Goal: Task Accomplishment & Management: Manage account settings

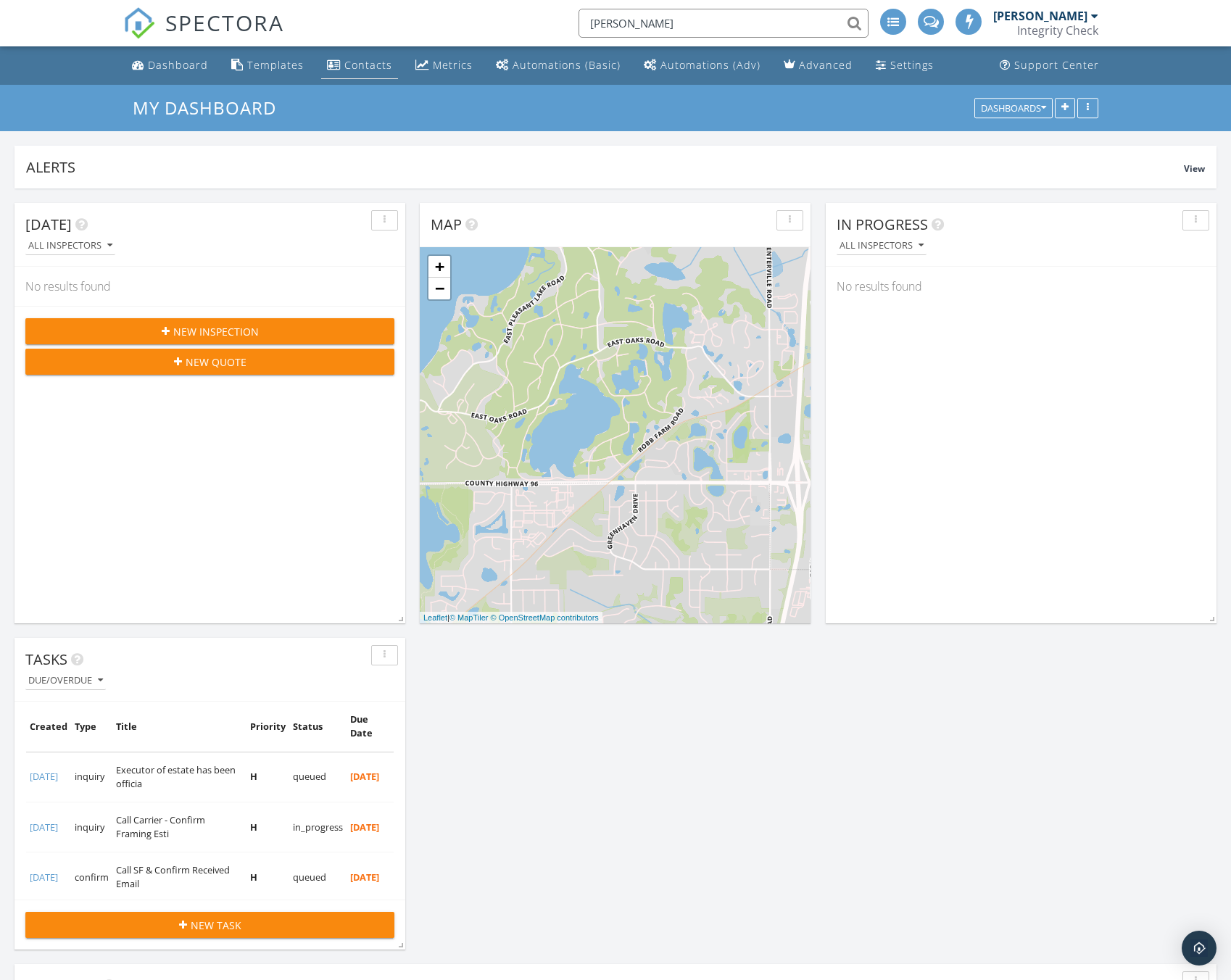
scroll to position [2321, 1253]
click at [694, 27] on input "soost" at bounding box center [724, 23] width 290 height 29
click at [610, 25] on input "soost" at bounding box center [724, 23] width 290 height 29
click at [606, 25] on input "soost" at bounding box center [724, 23] width 290 height 29
click at [606, 24] on input "soost" at bounding box center [724, 23] width 290 height 29
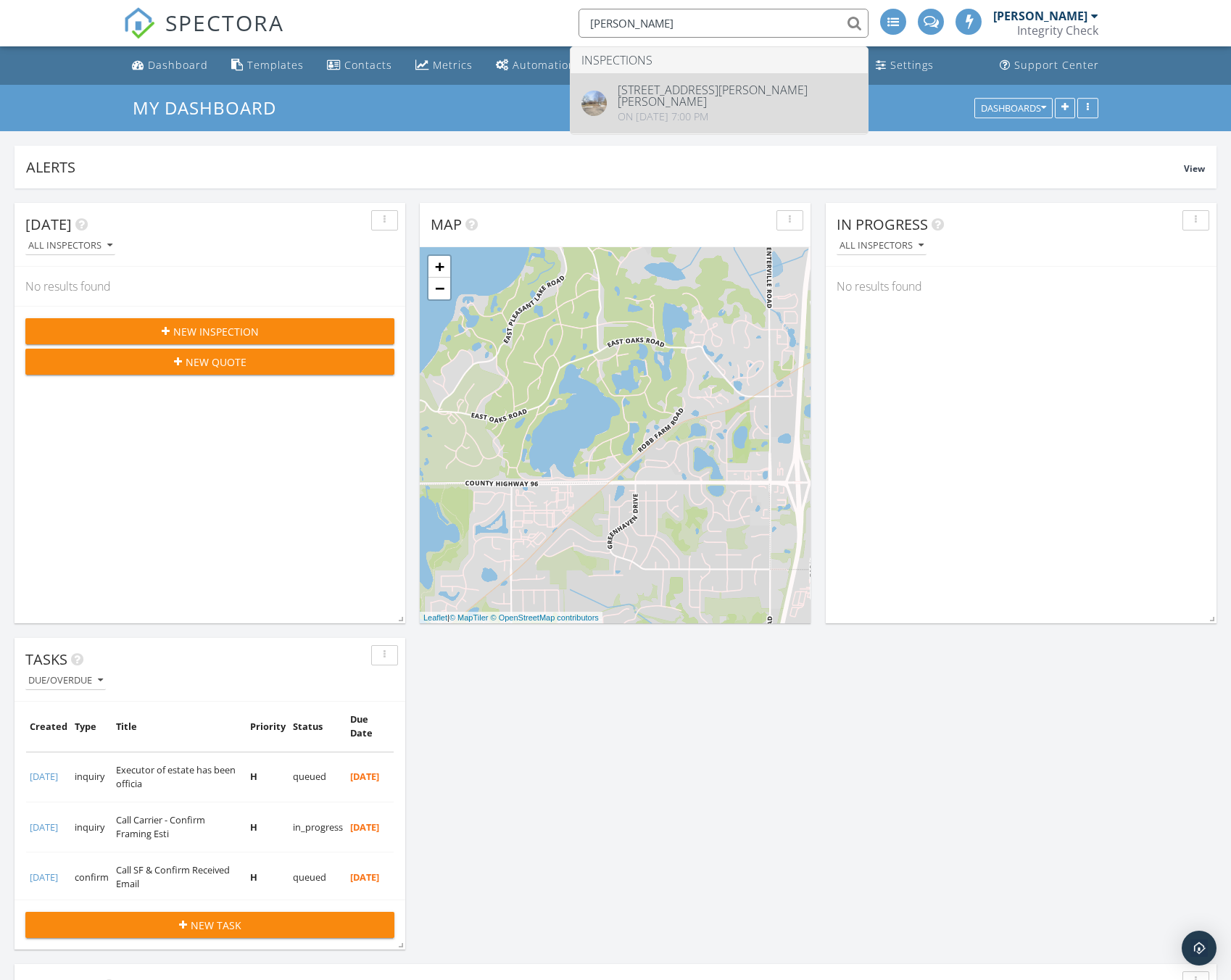
type input "william"
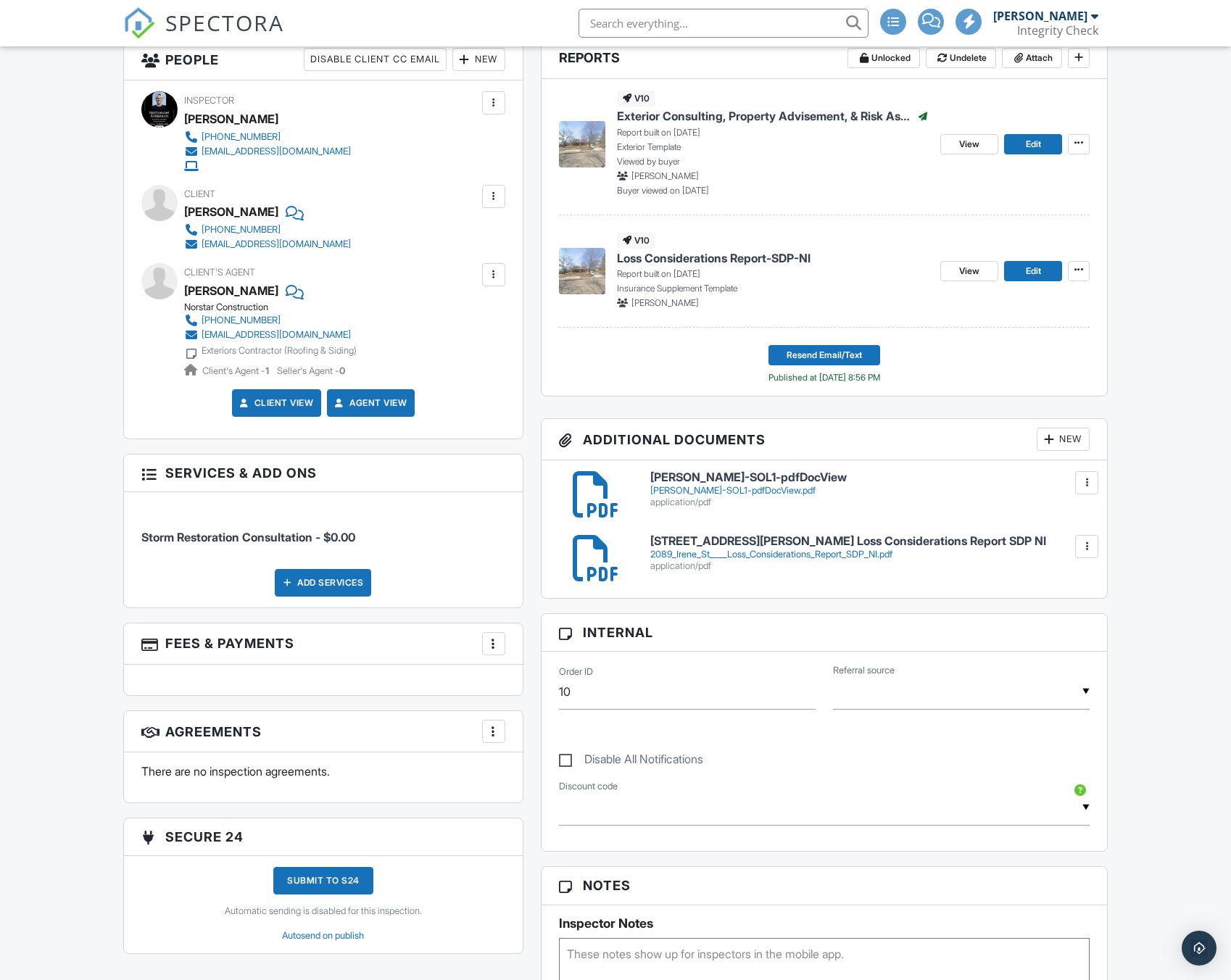
scroll to position [774, 0]
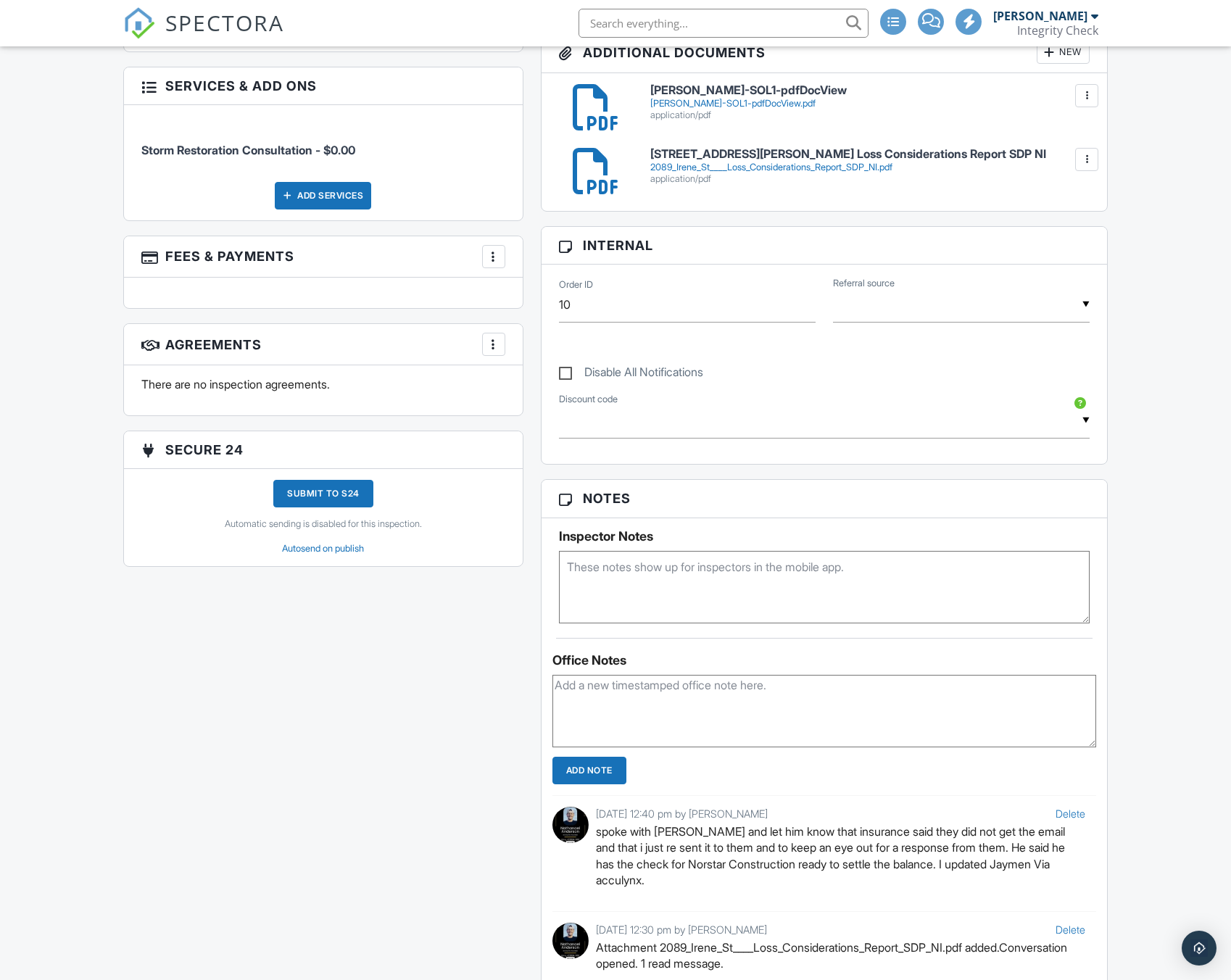
click at [660, 690] on textarea at bounding box center [824, 710] width 544 height 72
type textarea "received call from adjuster. she said the gutters are excluded but to send in m…"
click at [608, 775] on input "Add Note" at bounding box center [589, 771] width 74 height 28
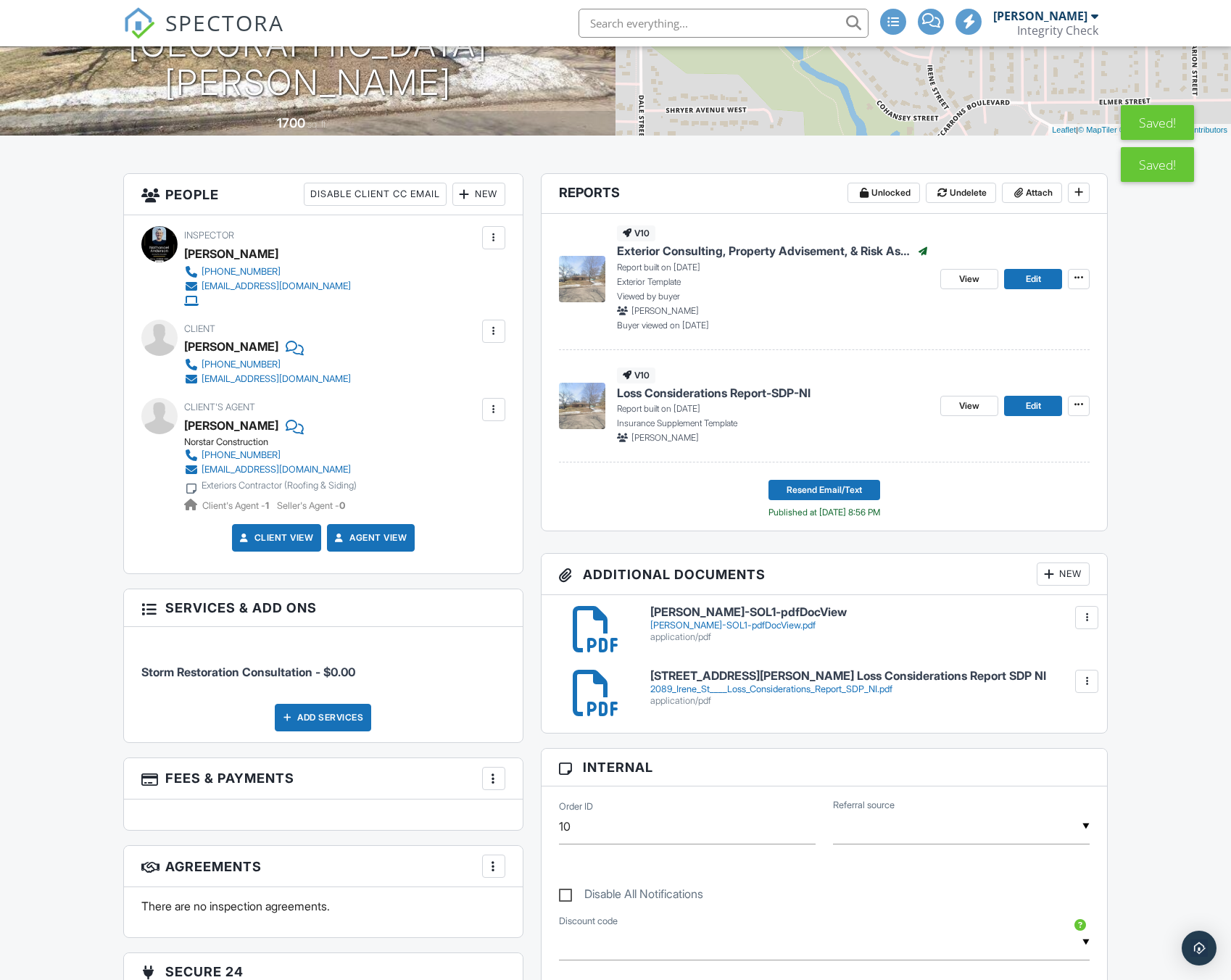
scroll to position [0, 0]
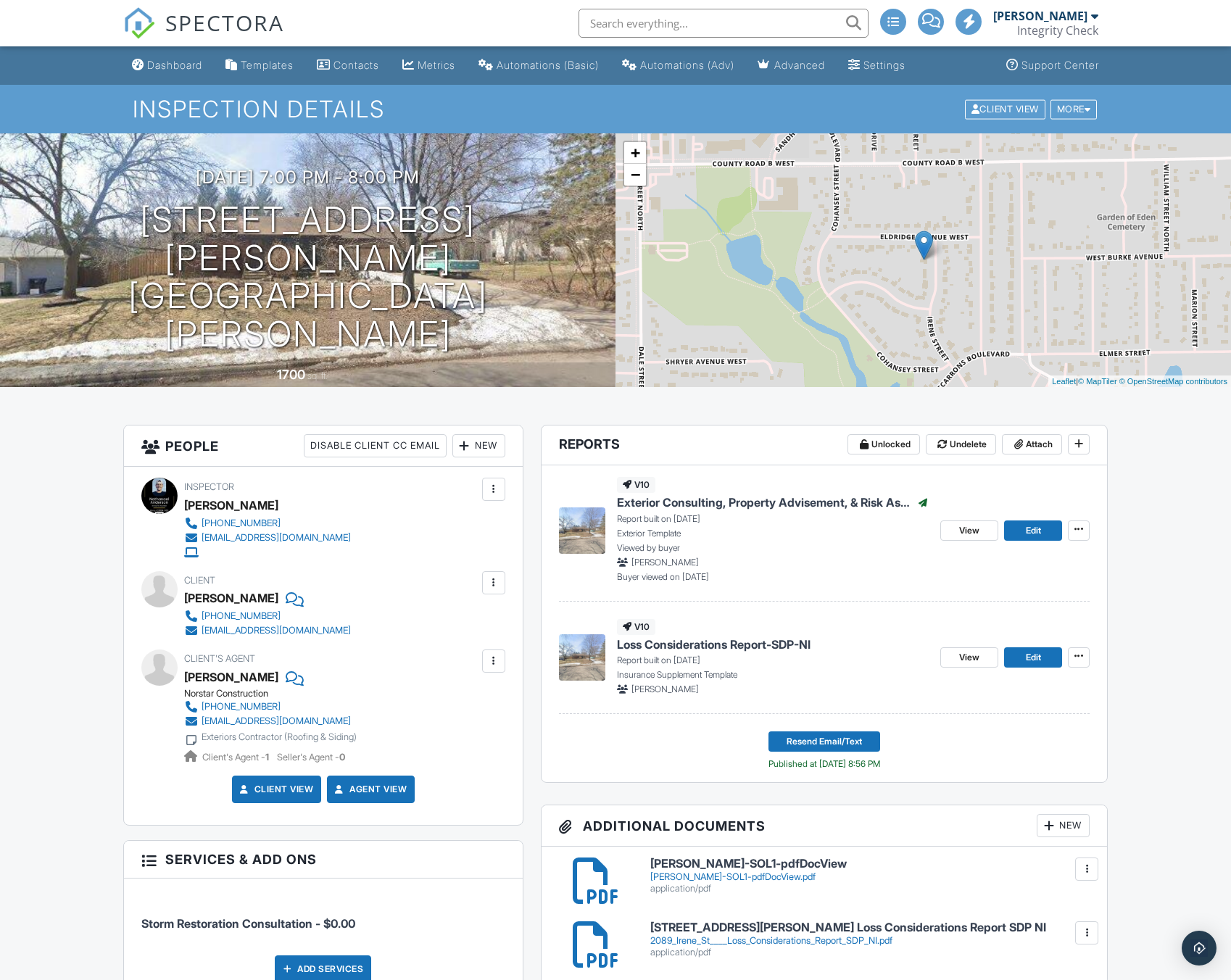
click at [233, 224] on div "[DATE] 7:00 pm - 8:00 pm [STREET_ADDRESS][PERSON_NAME] [GEOGRAPHIC_DATA][PERSON…" at bounding box center [308, 260] width 615 height 186
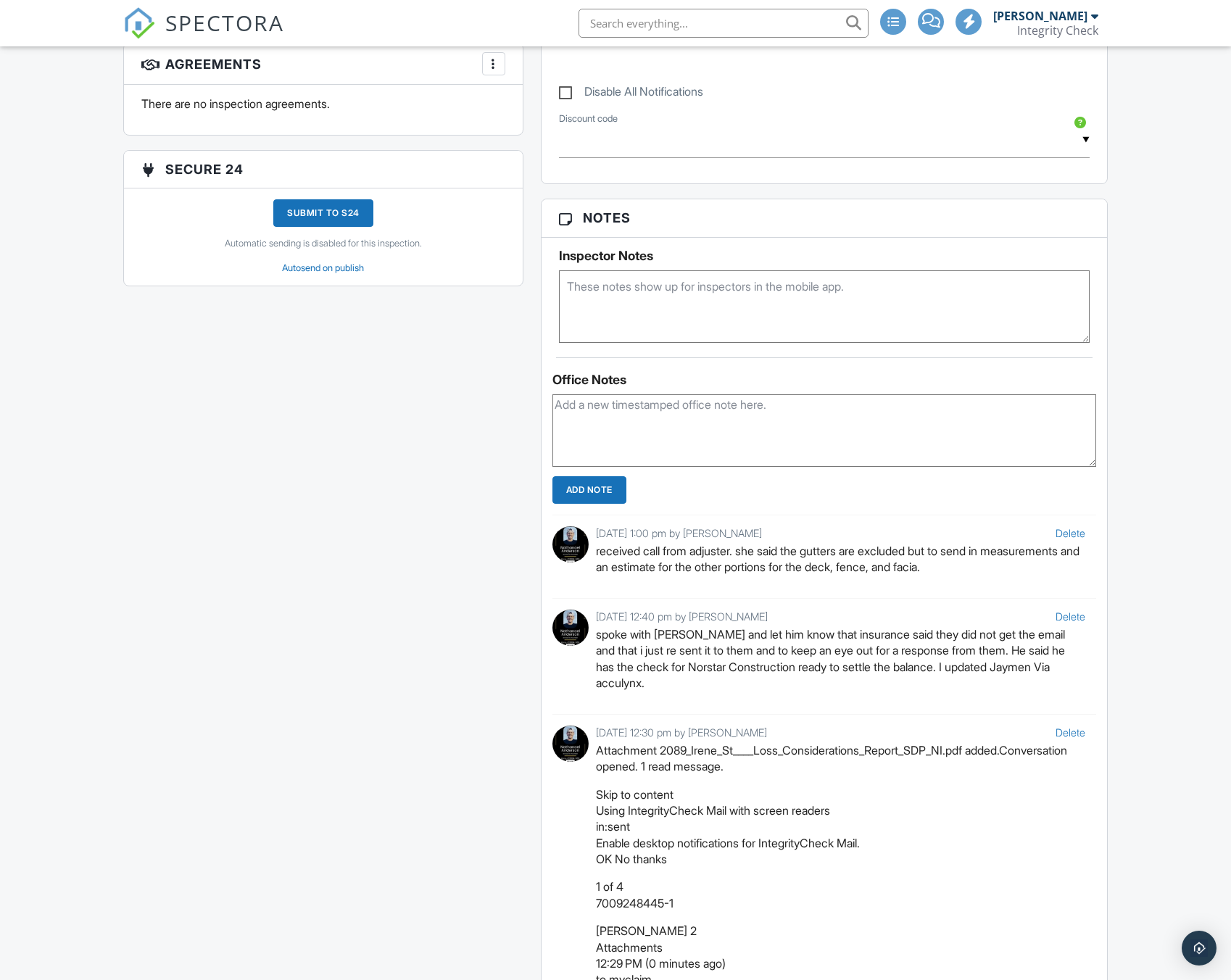
scroll to position [1064, 0]
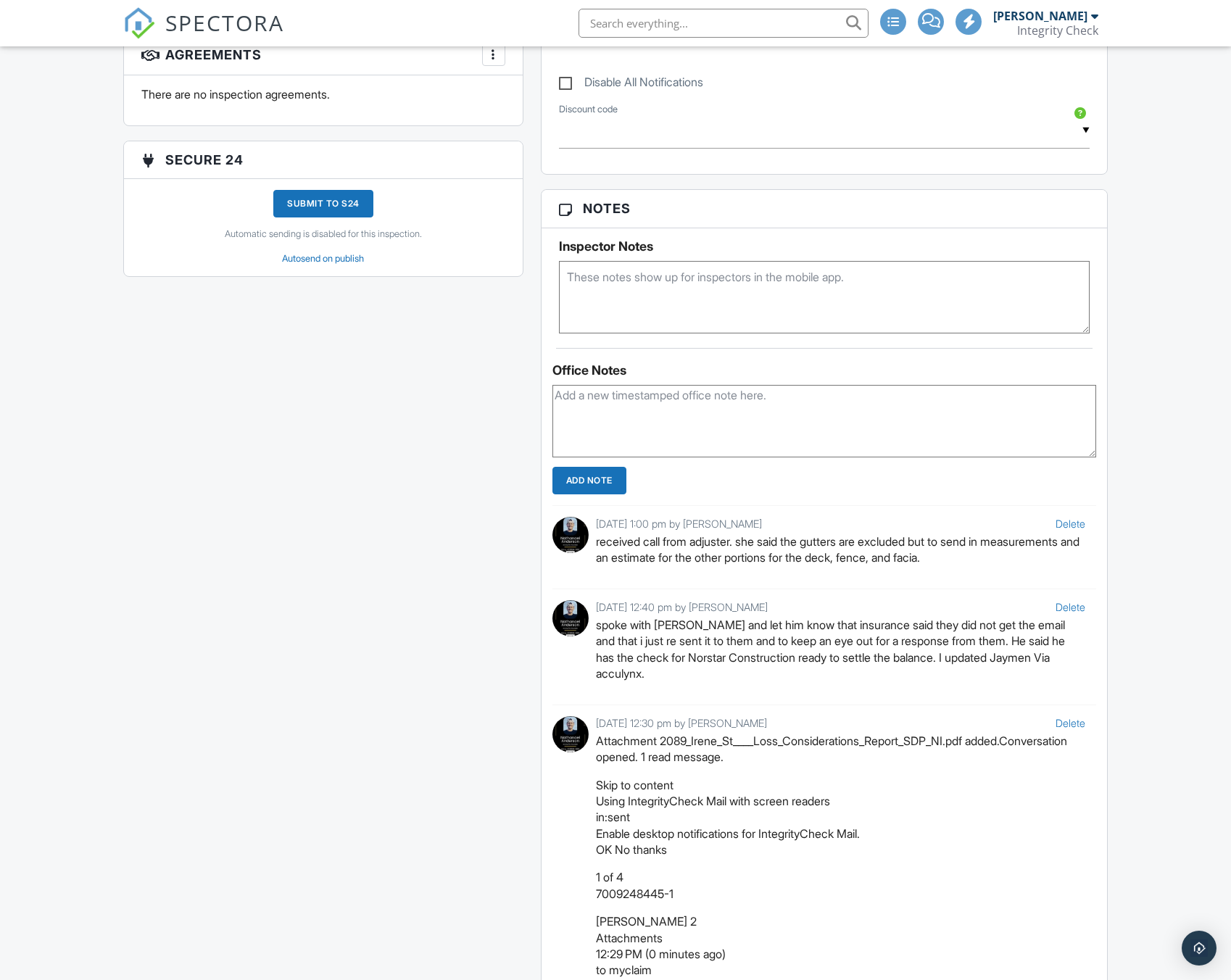
click at [687, 386] on textarea at bounding box center [824, 421] width 544 height 72
click at [954, 400] on textarea "screen porch - 5.5'x34" and there are 14 panels and two screen doors" at bounding box center [824, 421] width 544 height 72
click at [620, 412] on textarea "screen porch - 5.5'x34" and there are 14 panels and two screen doors Deck raili…" at bounding box center [824, 421] width 544 height 72
click at [648, 412] on textarea "screen porch - 5.5'x34" and there are 14 panels and two screen doors Deck raili…" at bounding box center [824, 421] width 544 height 72
click at [727, 409] on textarea "screen porch - 5.5'x34" and there are 14 panels and two screen doors Deck raili…" at bounding box center [824, 421] width 544 height 72
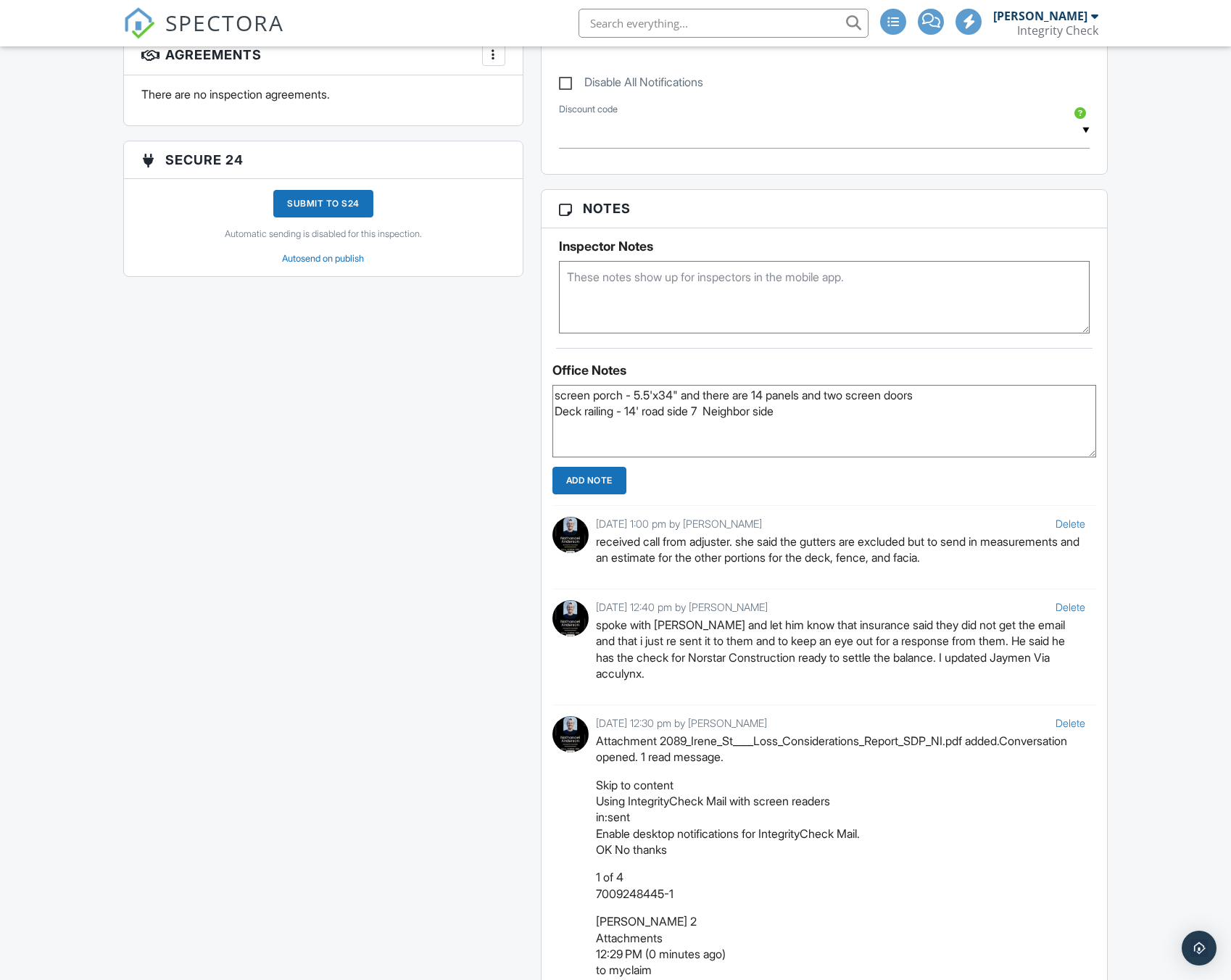
click at [724, 414] on textarea "screen porch - 5.5'x34" and there are 14 panels and two screen doors Deck raili…" at bounding box center [824, 421] width 544 height 72
drag, startPoint x: 720, startPoint y: 410, endPoint x: 743, endPoint y: 420, distance: 25.1
click at [723, 410] on textarea "screen porch - 5.5'x34" and there are 14 panels and two screen doors Deck raili…" at bounding box center [824, 421] width 544 height 72
click at [715, 410] on textarea "screen porch - 5.5'x34" and there are 14 panels and two screen doors Deck raili…" at bounding box center [824, 421] width 544 height 72
click at [643, 404] on textarea "screen porch - 5.5'x34" and there are 14 panels and two screen doors Deck raili…" at bounding box center [824, 421] width 544 height 72
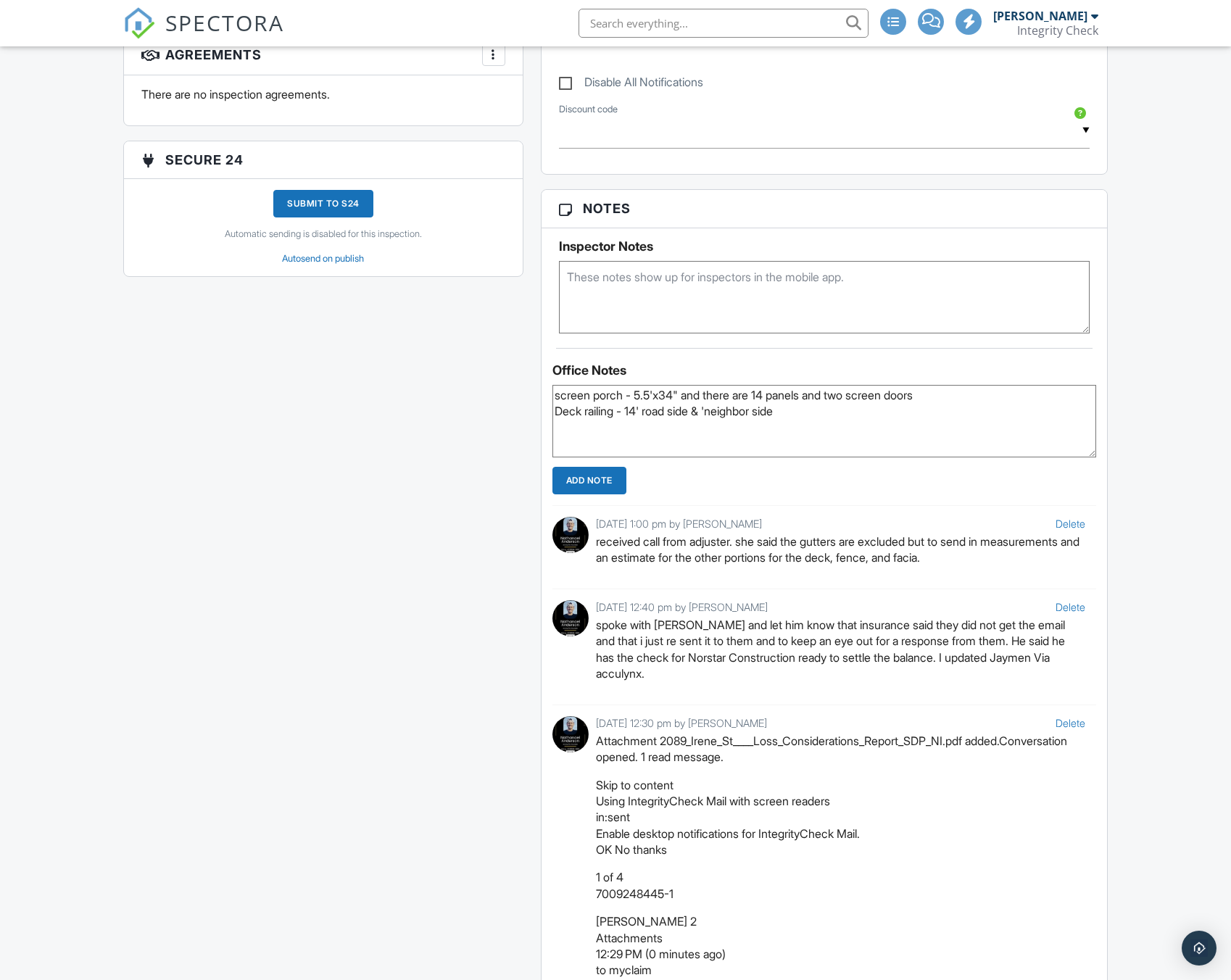
click at [645, 408] on textarea "screen porch - 5.5'x34" and there are 14 panels and two screen doors Deck raili…" at bounding box center [824, 421] width 544 height 72
click at [713, 411] on textarea "screen porch - 5.5'x34" and there are 14 panels and two screen doors Deck raili…" at bounding box center [824, 421] width 544 height 72
click at [644, 410] on textarea "screen porch - 5.5'x34" and there are 14 panels and two screen doors Deck raili…" at bounding box center [824, 421] width 544 height 72
click at [755, 409] on textarea "screen porch - 5.5'x34" and there are 14 panels and two screen doors Deck raili…" at bounding box center [824, 421] width 544 height 72
click at [875, 409] on textarea "screen porch - 5.5'x34" and there are 14 panels and two screen doors Deck raili…" at bounding box center [824, 421] width 544 height 72
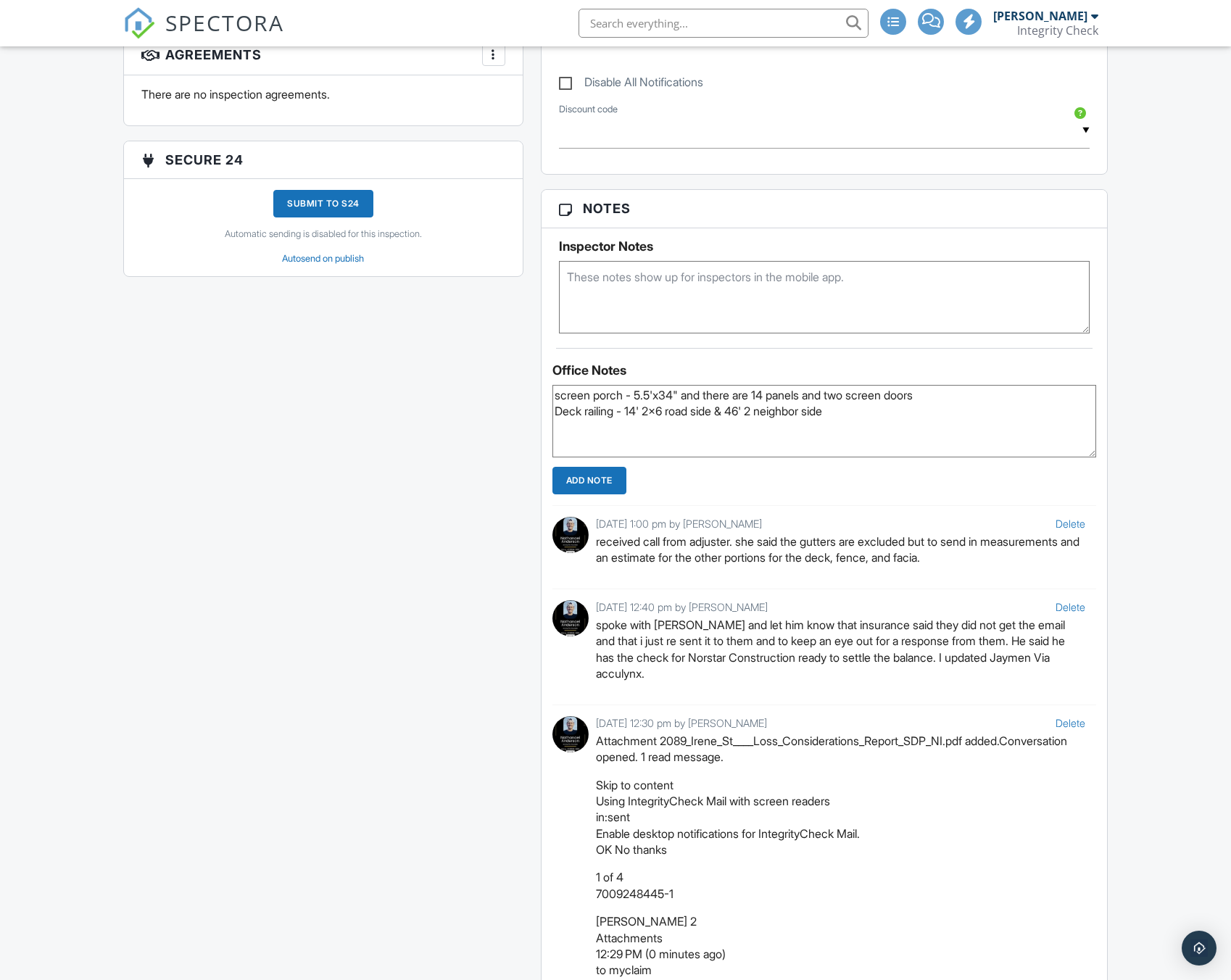
click at [763, 412] on textarea "screen porch - 5.5'x34" and there are 14 panels and two screen doors Deck raili…" at bounding box center [824, 421] width 544 height 72
click at [866, 415] on textarea "screen porch - 5.5'x34" and there are 14 panels and two screen doors Deck raili…" at bounding box center [824, 421] width 544 height 72
click at [660, 425] on textarea "screen porch - 5.5'x34" and there are 14 panels and two screen doors Deck raili…" at bounding box center [824, 421] width 544 height 72
click at [667, 428] on textarea "screen porch - 5.5'x34" and there are 14 panels and two screen doors Deck raili…" at bounding box center [824, 421] width 544 height 72
click at [684, 428] on textarea "screen porch - 5.5'x34" and there are 14 panels and two screen doors Deck raili…" at bounding box center [824, 421] width 544 height 72
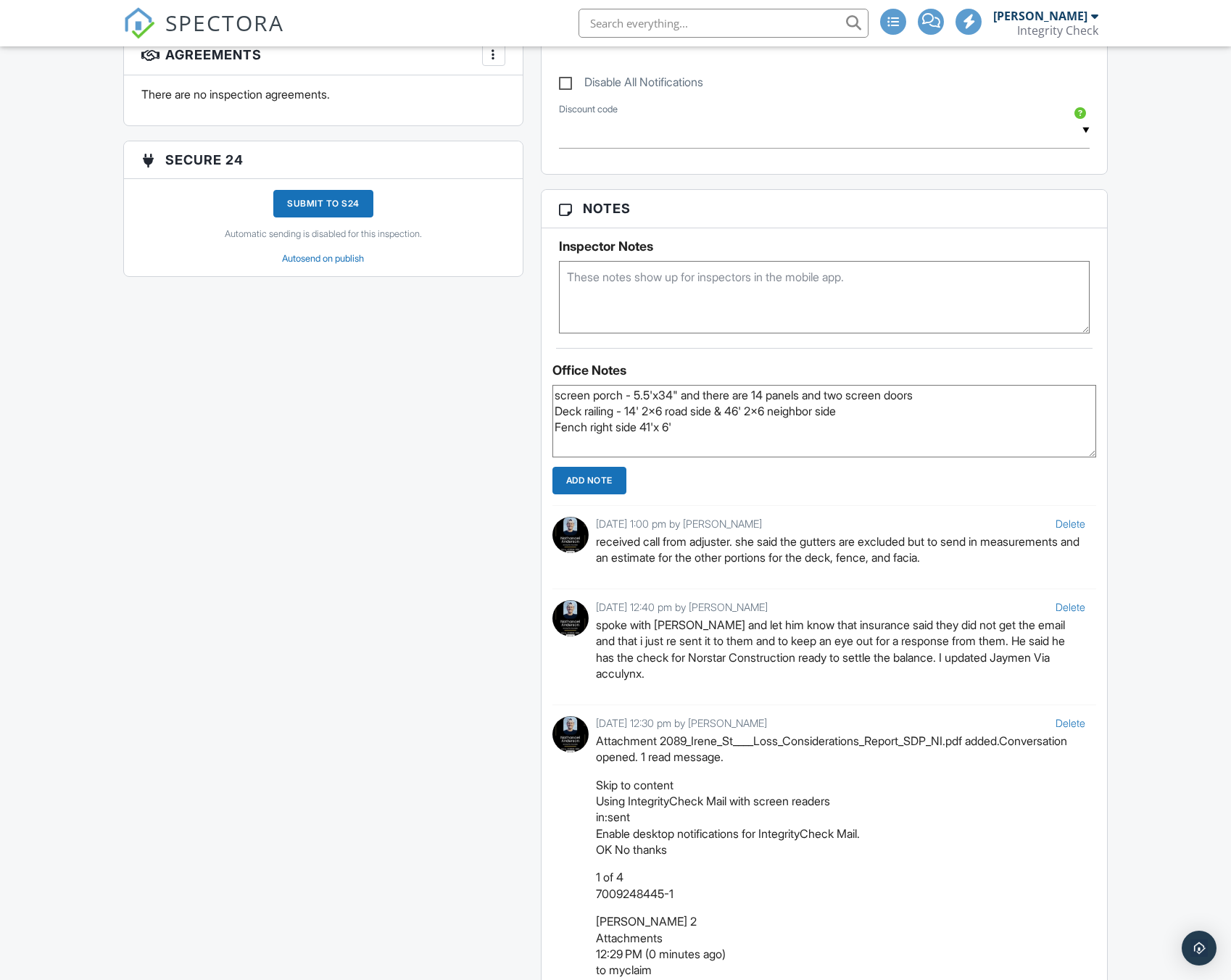
click at [725, 397] on textarea "screen porch - 5.5'x34" and there are 14 panels and two screen doors Deck raili…" at bounding box center [824, 421] width 544 height 72
click at [737, 423] on textarea "screen porch - 5.5'x34" and there are 14 panels and two screen doors Deck raili…" at bounding box center [824, 421] width 544 height 72
click at [583, 428] on textarea "screen porch - 5.5'x34" and there are 14 panels and two screen doors Deck raili…" at bounding box center [824, 421] width 544 height 72
click at [587, 430] on textarea "screen porch - 5.5'x34" and there are 14 panels and two screen doors Deck raili…" at bounding box center [824, 421] width 544 height 72
click at [648, 412] on textarea "screen porch - 5.5'x34" and there are 14 panels and two screen doors Deck raili…" at bounding box center [824, 421] width 544 height 72
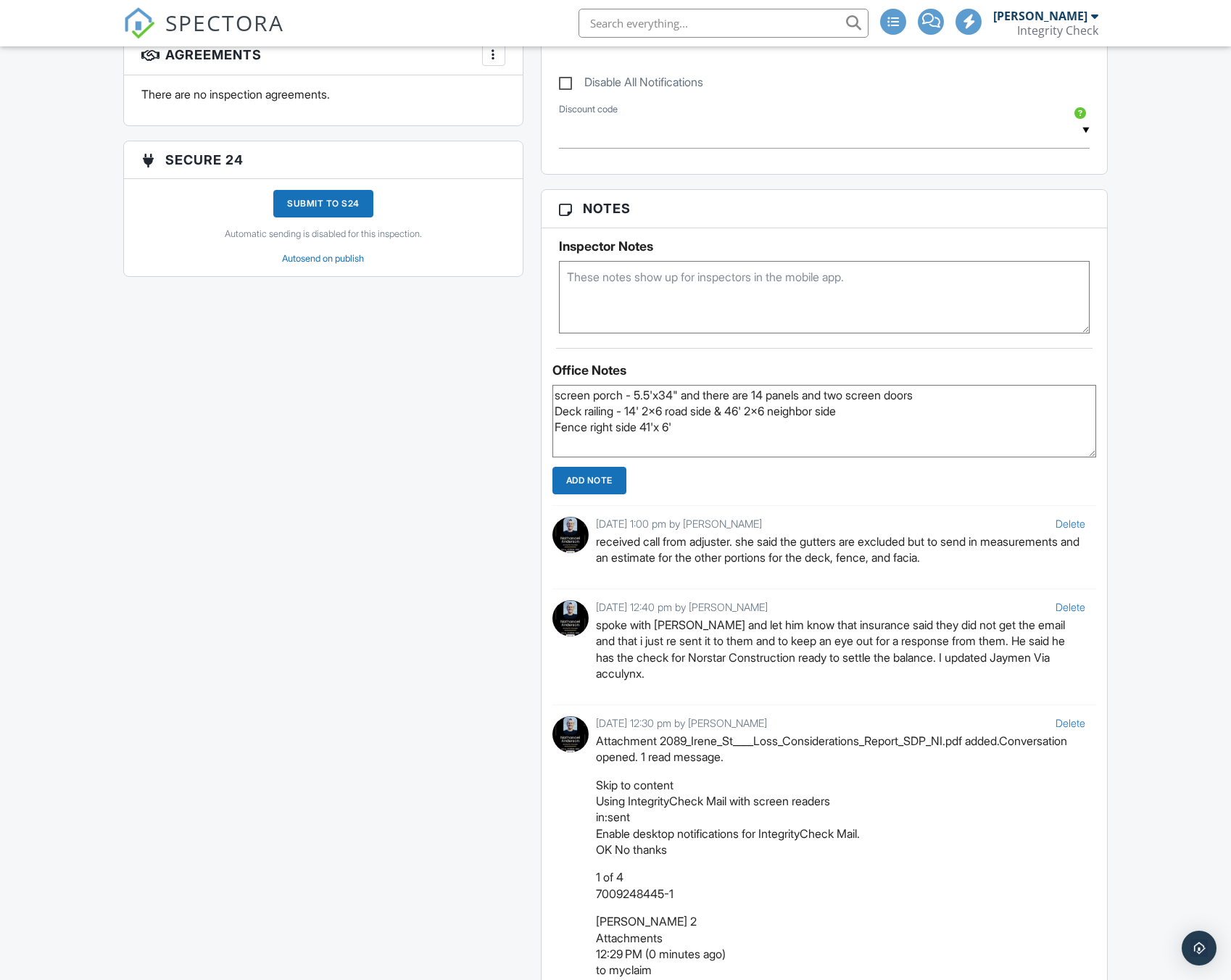
click at [690, 394] on textarea "screen porch - 5.5'x34" and there are 14 panels and two screen doors Deck raili…" at bounding box center [824, 421] width 544 height 72
click at [797, 430] on textarea "screen porch - 5.5'x34" panels and there are 14 panels and two screen doors Dec…" at bounding box center [824, 421] width 544 height 72
type textarea "screen porch - 5.5'x34" panels and there are 14 panels and two screen doors Dec…"
click at [589, 476] on input "Add Note" at bounding box center [589, 480] width 74 height 28
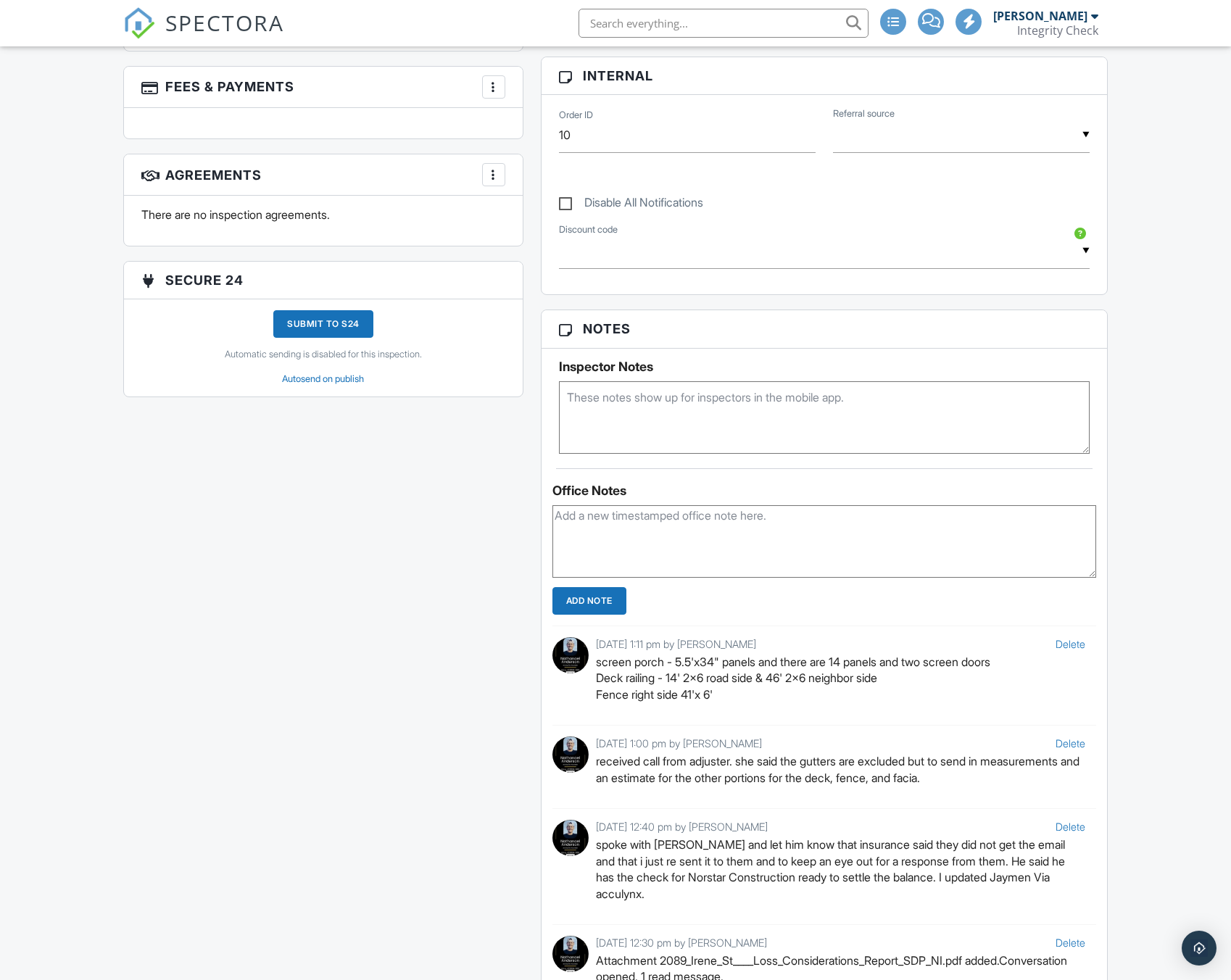
scroll to position [967, 0]
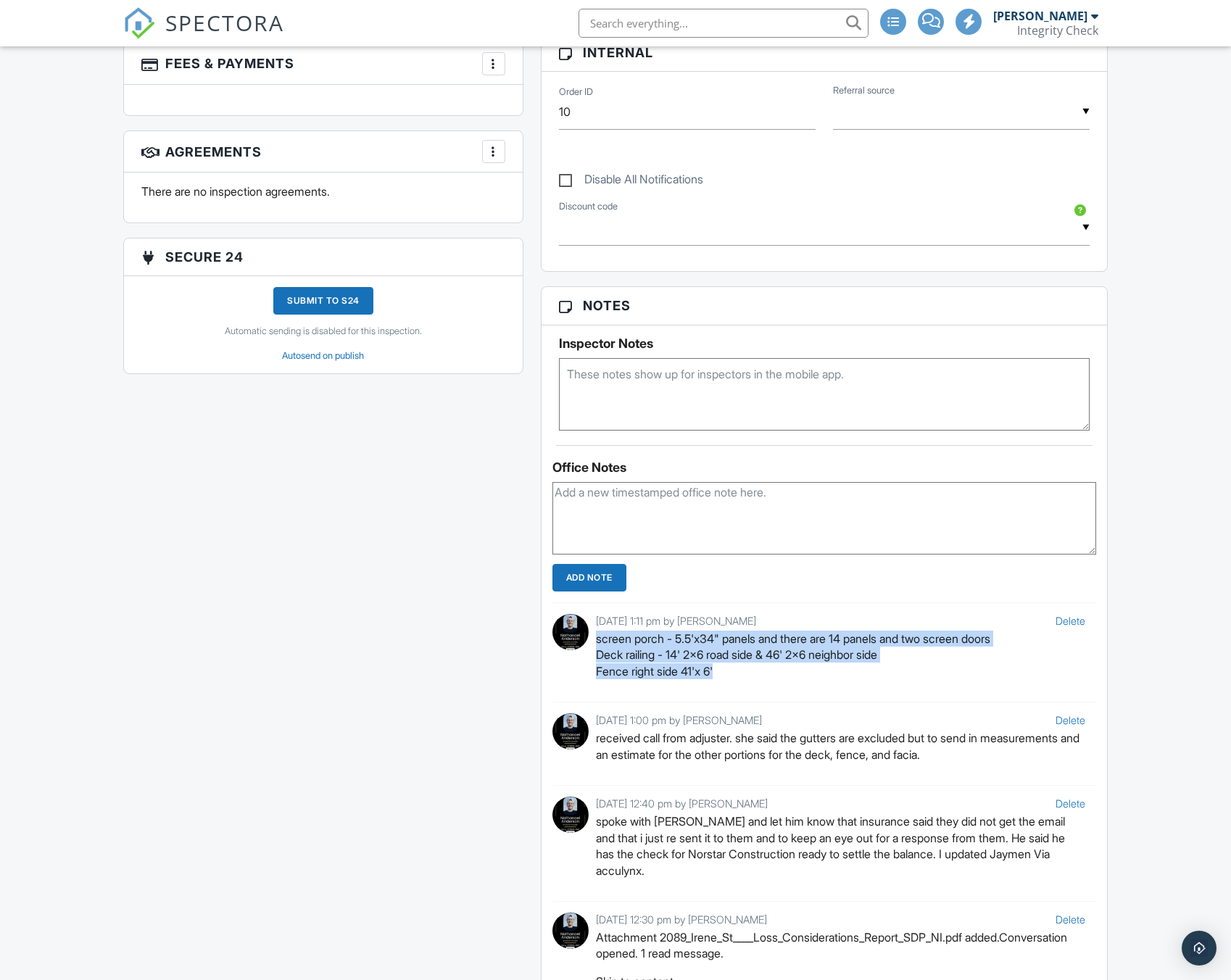
drag, startPoint x: 597, startPoint y: 639, endPoint x: 750, endPoint y: 678, distance: 157.9
click at [750, 678] on p "screen porch - 5.5'x34" panels and there are 14 panels and two screen doors Dec…" at bounding box center [840, 655] width 489 height 48
copy p "screen porch - 5.5'x34" panels and there are 14 panels and two screen doors Dec…"
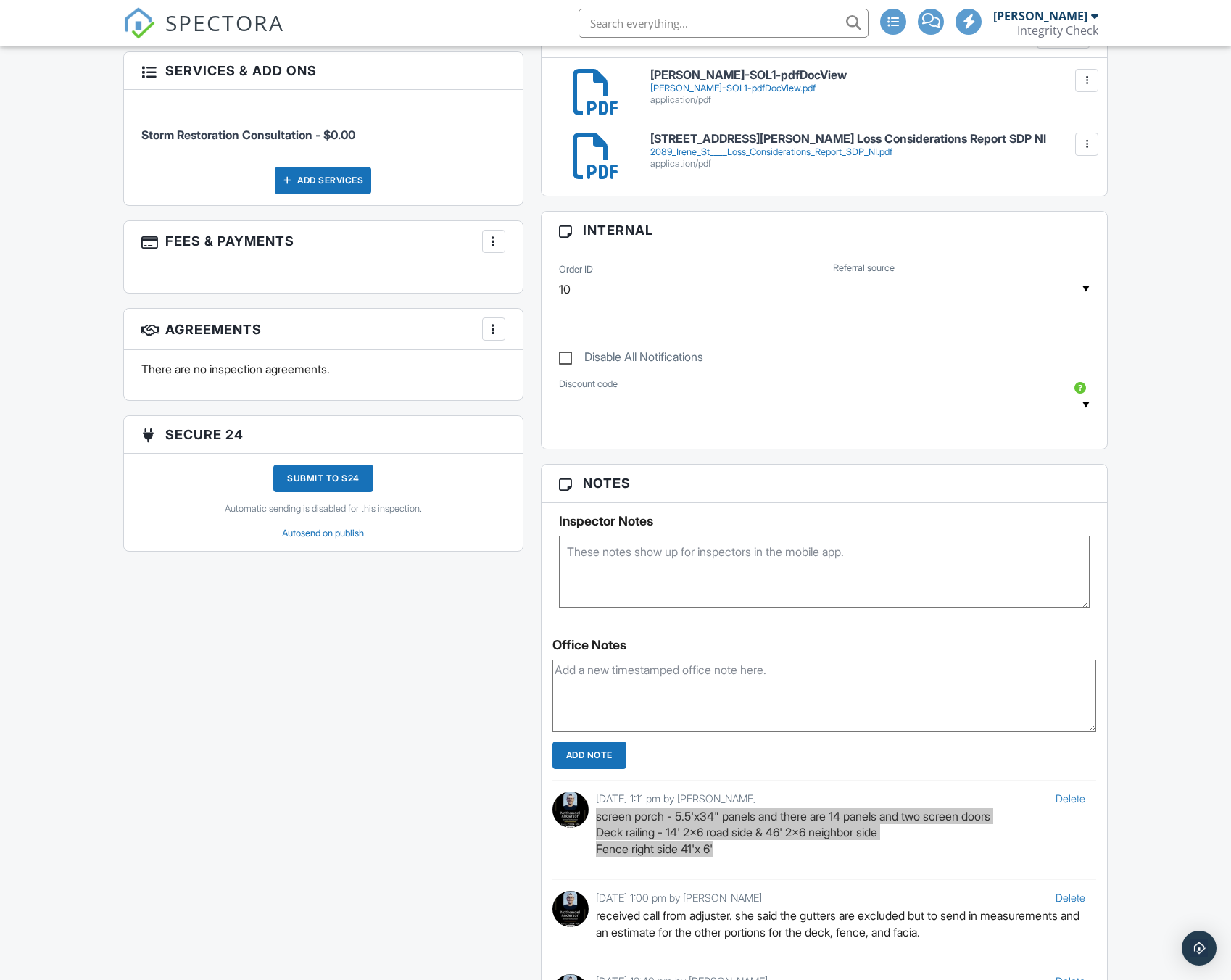
scroll to position [386, 0]
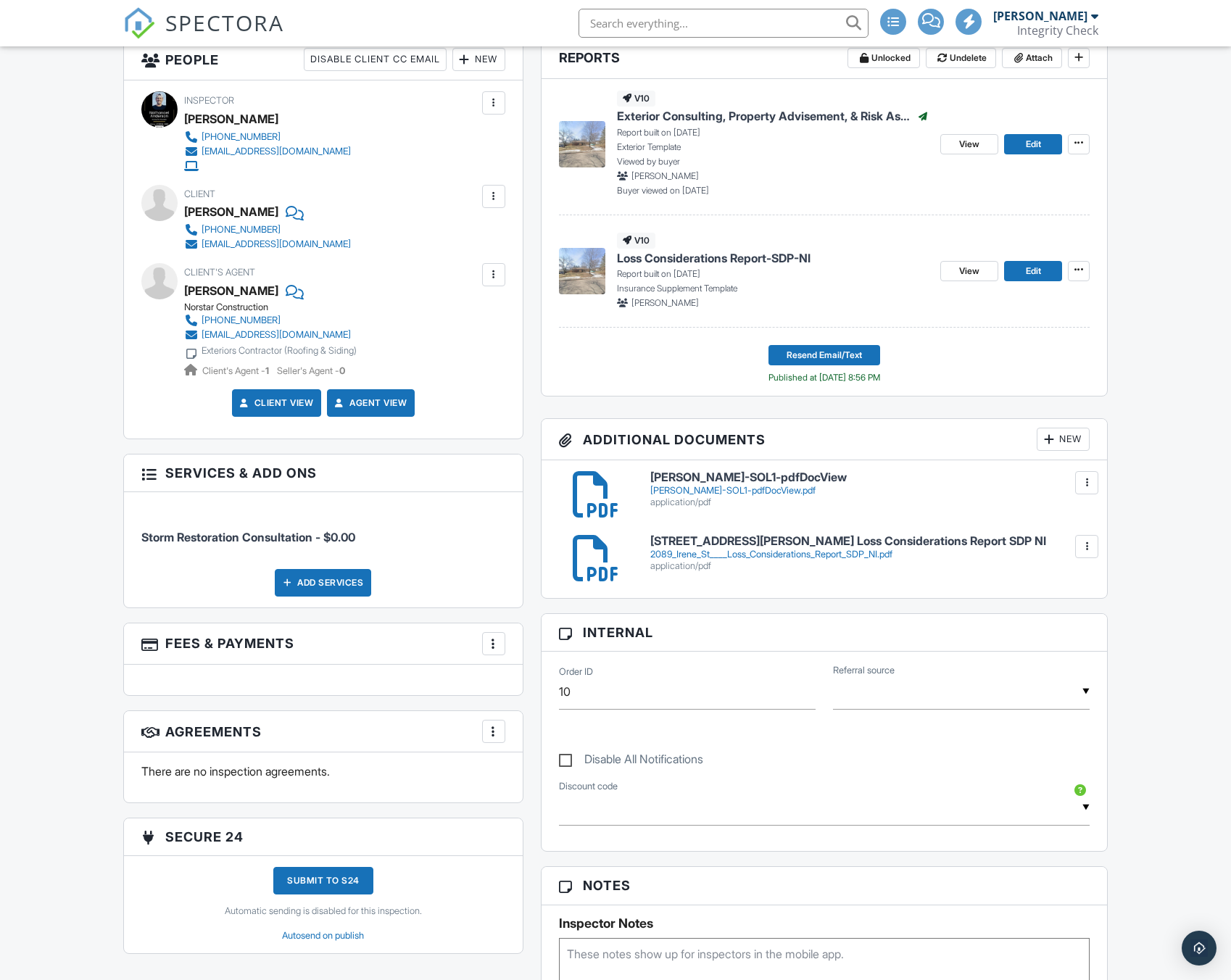
click at [733, 491] on div "[PERSON_NAME]-SOL1-pdfDocView.pdf" at bounding box center [870, 491] width 439 height 12
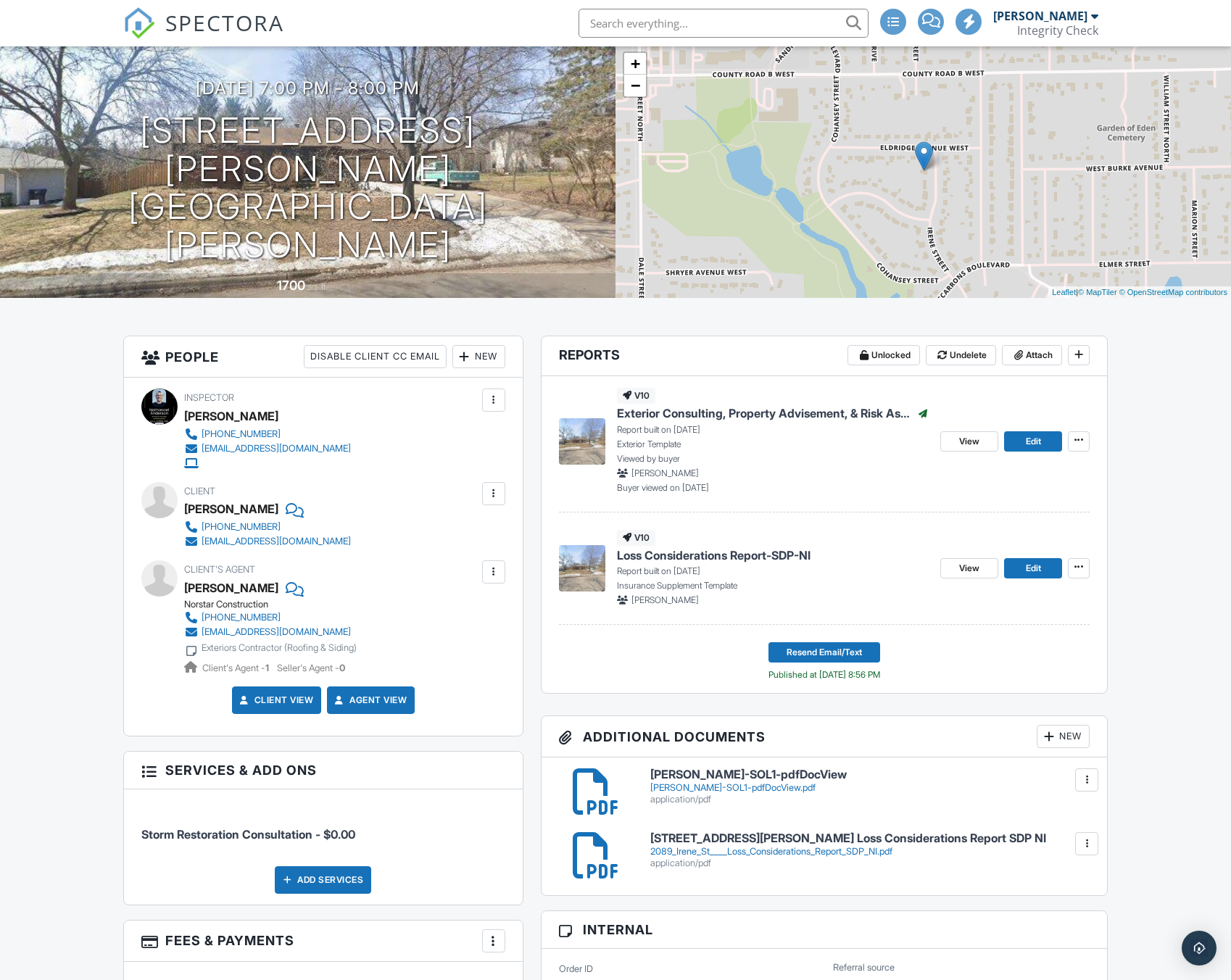
scroll to position [97, 0]
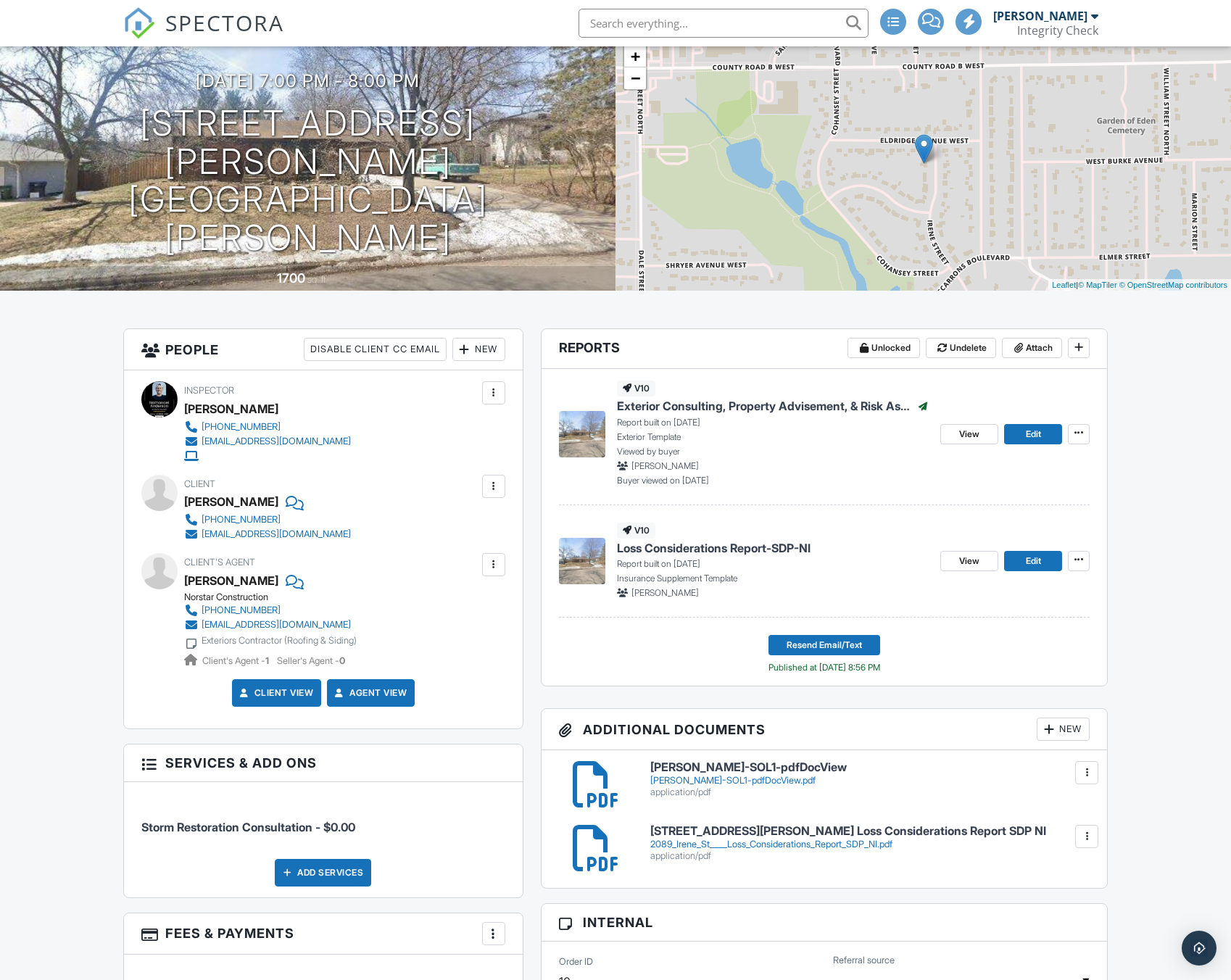
click at [767, 844] on div "2089_Irene_St____Loss_Considerations_Report_SDP_NI.pdf" at bounding box center [870, 844] width 439 height 12
